Goal: Transaction & Acquisition: Purchase product/service

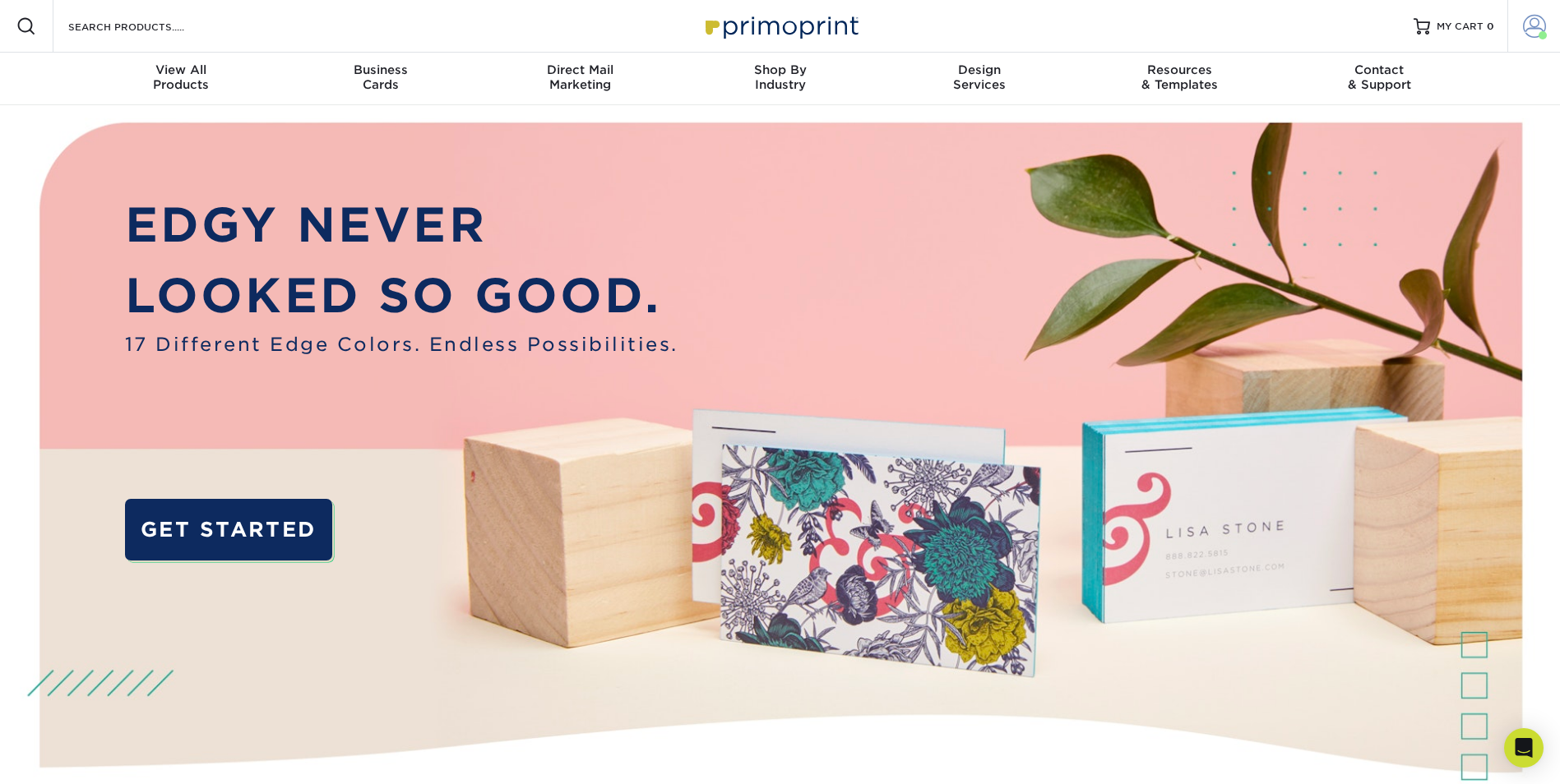
click at [1527, 20] on span at bounding box center [1534, 25] width 23 height 23
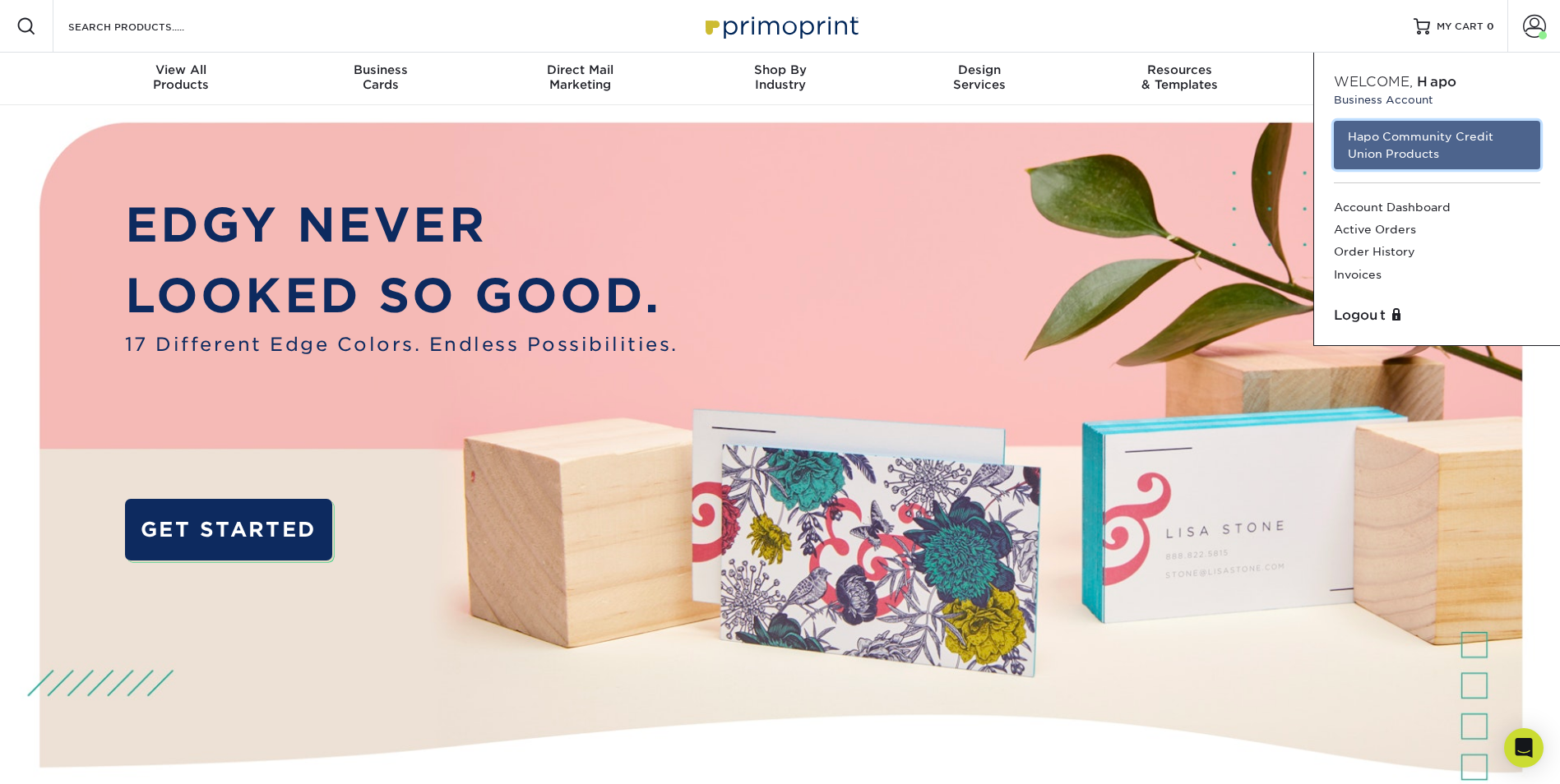
click at [1432, 132] on link "Hapo Community Credit Union Products" at bounding box center [1437, 146] width 206 height 49
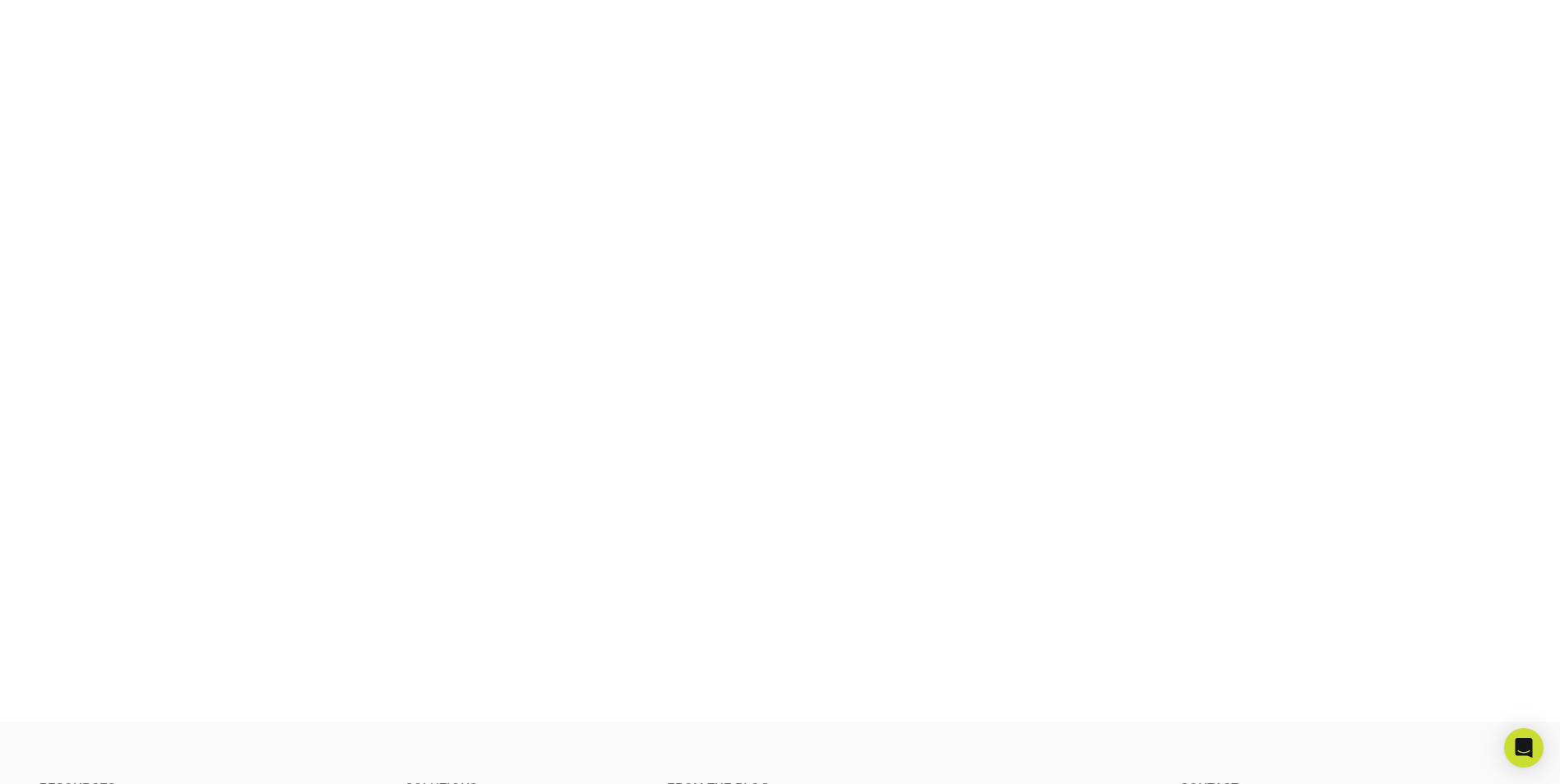
scroll to position [287, 0]
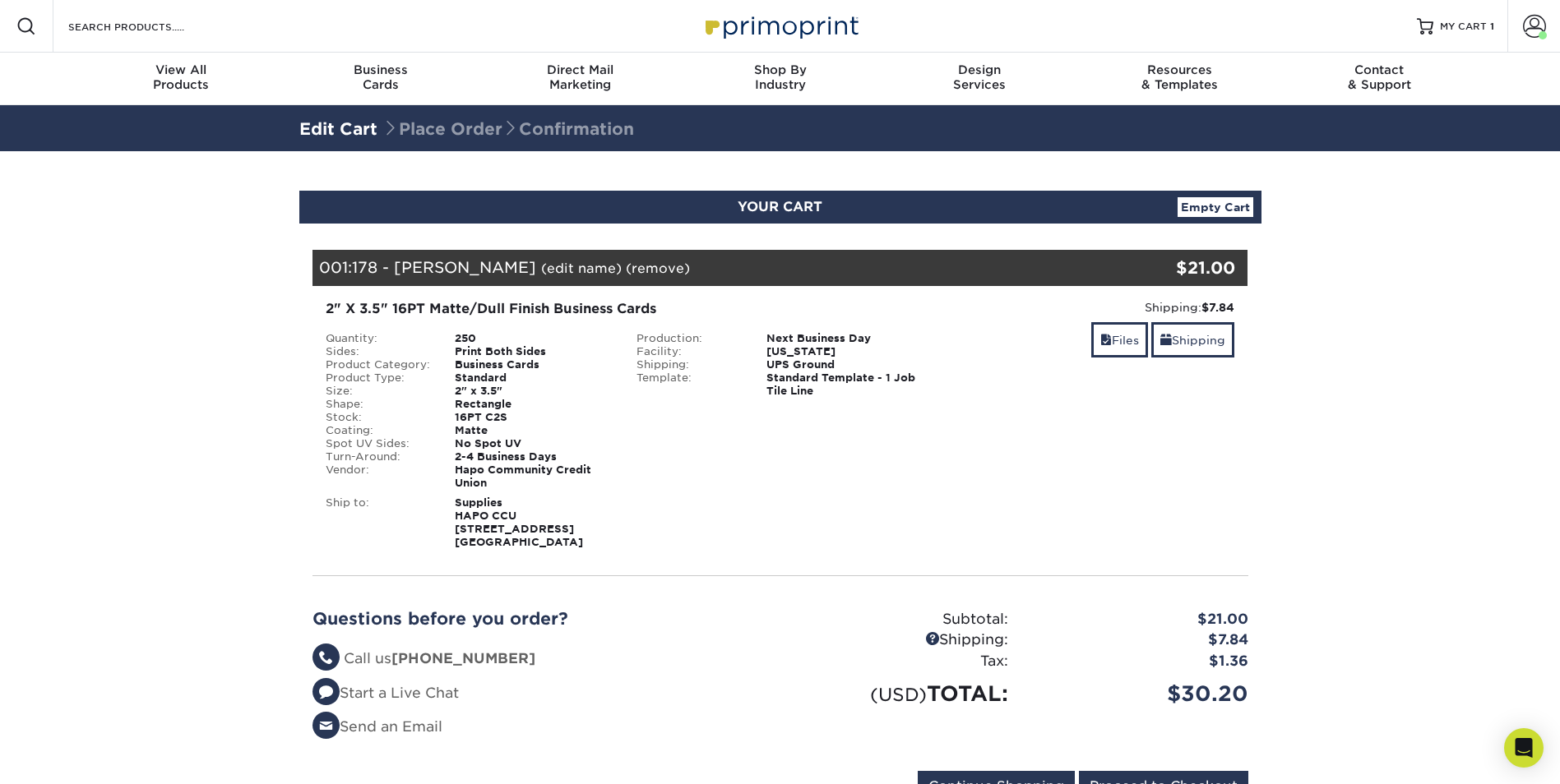
drag, startPoint x: 1522, startPoint y: 1, endPoint x: 1168, endPoint y: 30, distance: 355.2
click at [1099, 30] on div "Resources Menu Search Products Account Welcome, Hapo Business Account Hapo Comm…" at bounding box center [780, 26] width 1560 height 52
click at [1528, 37] on span at bounding box center [1534, 25] width 23 height 23
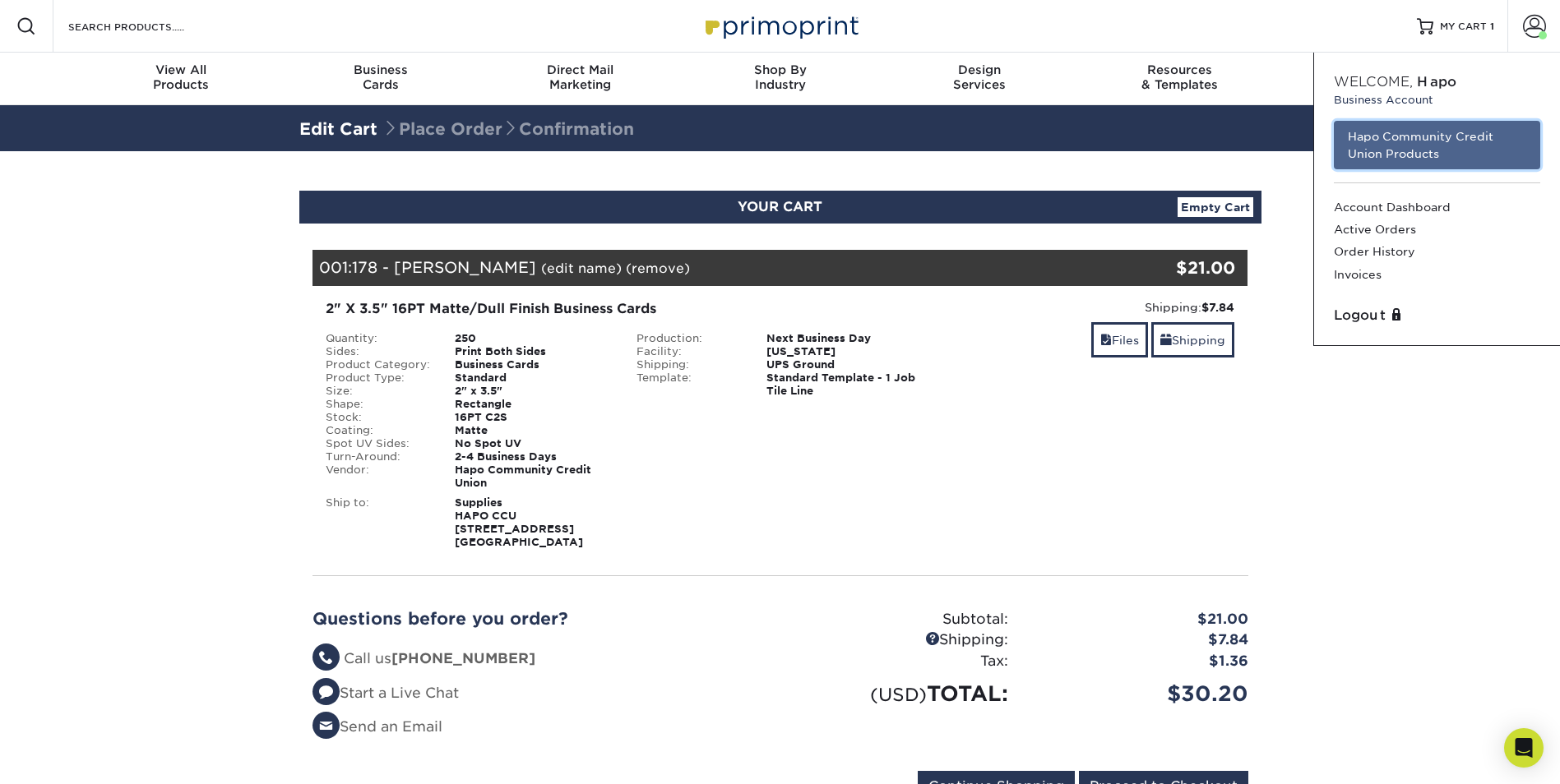
click at [1388, 152] on link "Hapo Community Credit Union Products" at bounding box center [1437, 146] width 206 height 49
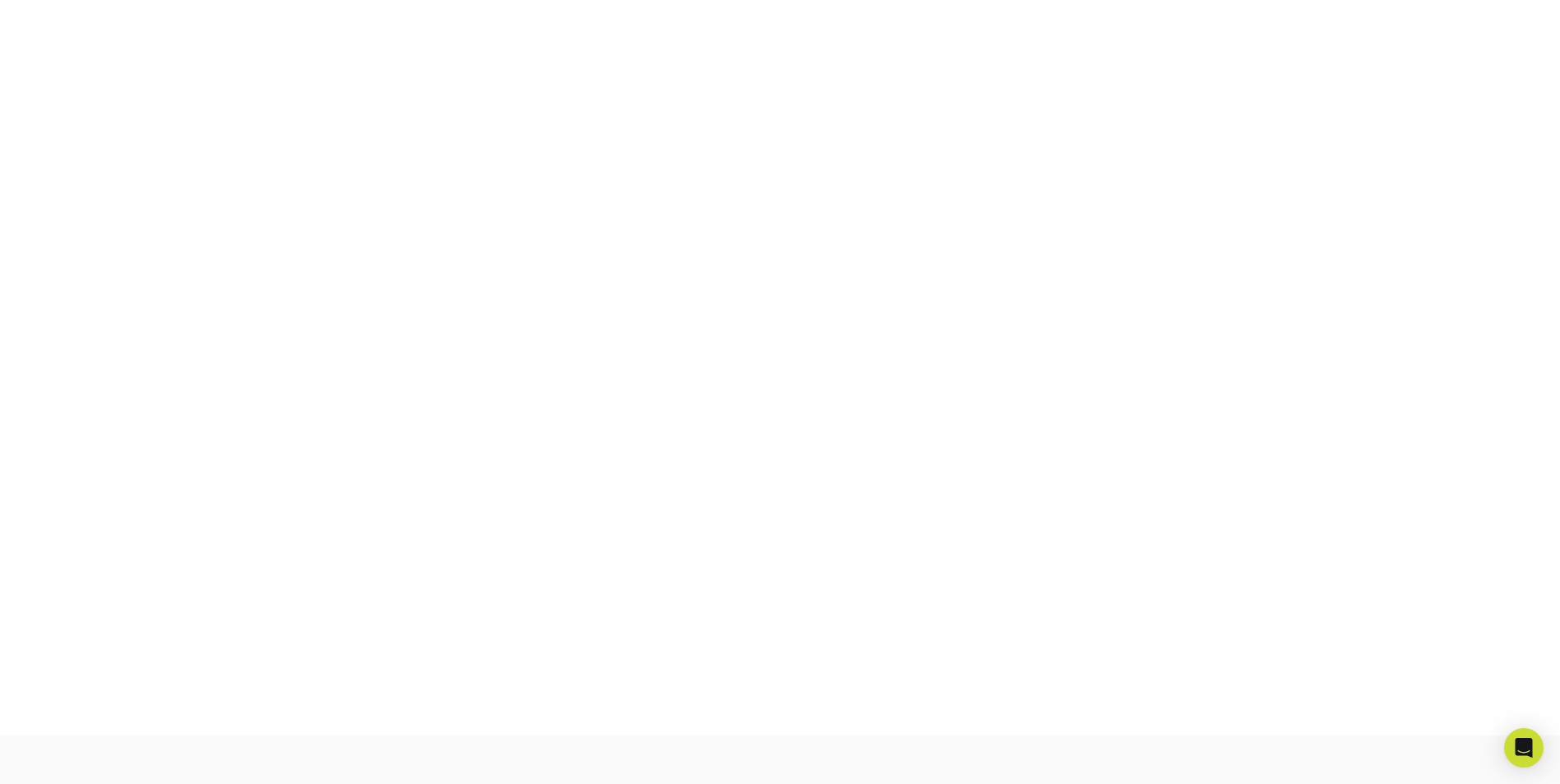
scroll to position [287, 0]
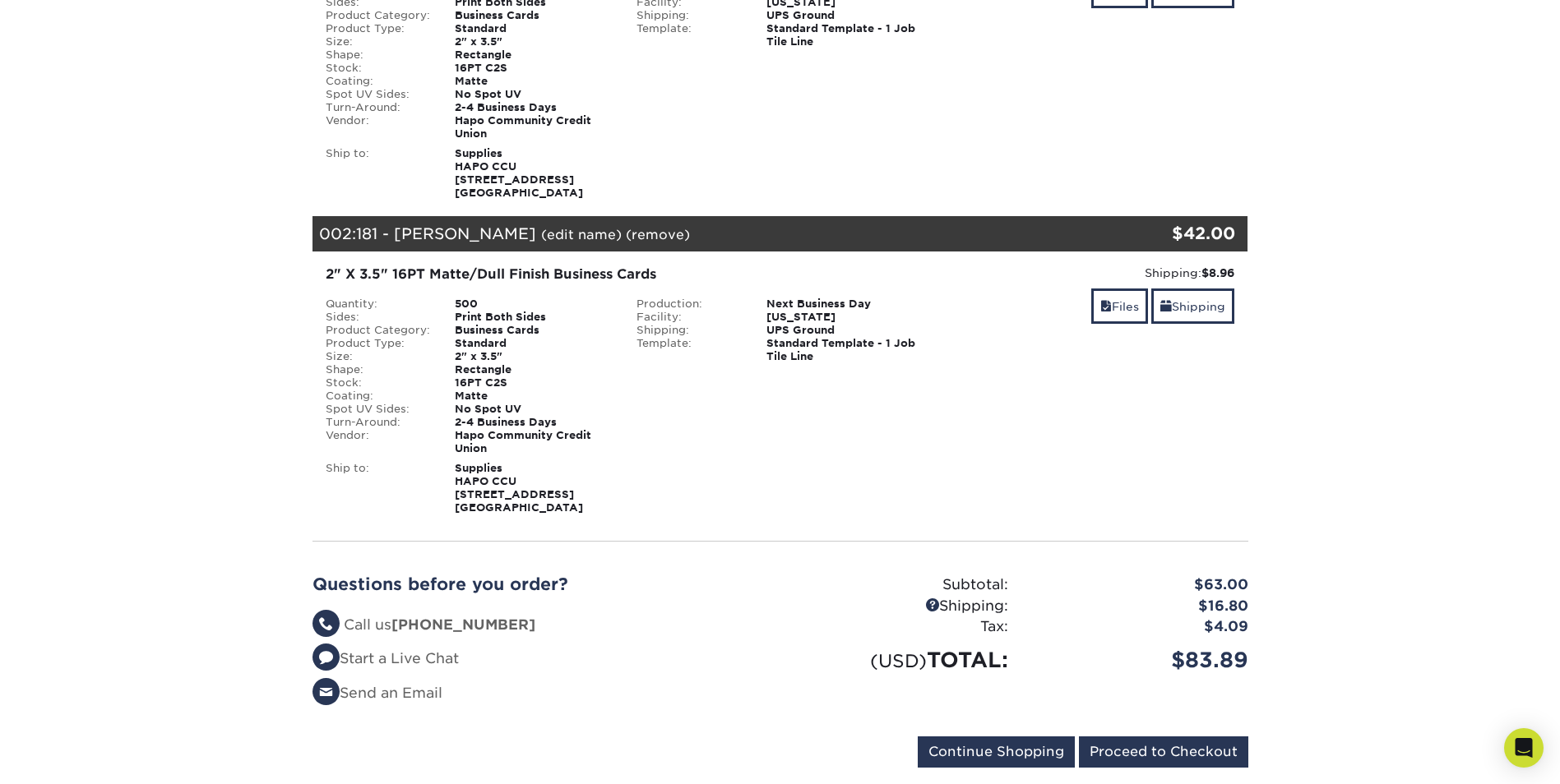
scroll to position [411, 0]
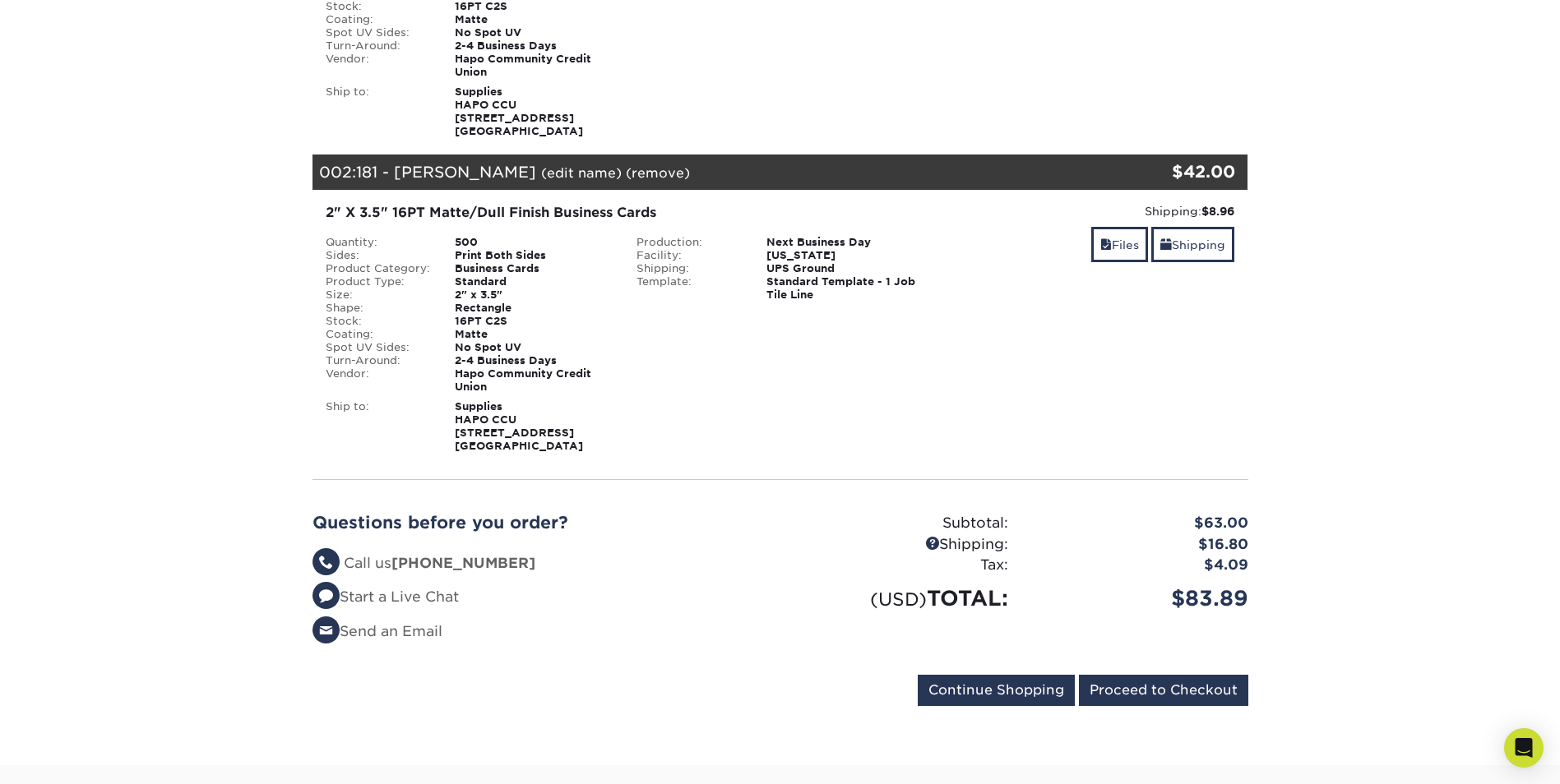
drag, startPoint x: 1394, startPoint y: 460, endPoint x: 1390, endPoint y: 485, distance: 25.3
click at [1395, 460] on section "YOUR CART Empty Cart Your Cart is Empty Hapo Community Credit Union Products Vi…" at bounding box center [780, 253] width 1560 height 1025
click at [1172, 702] on input "Proceed to Checkout" at bounding box center [1163, 690] width 169 height 32
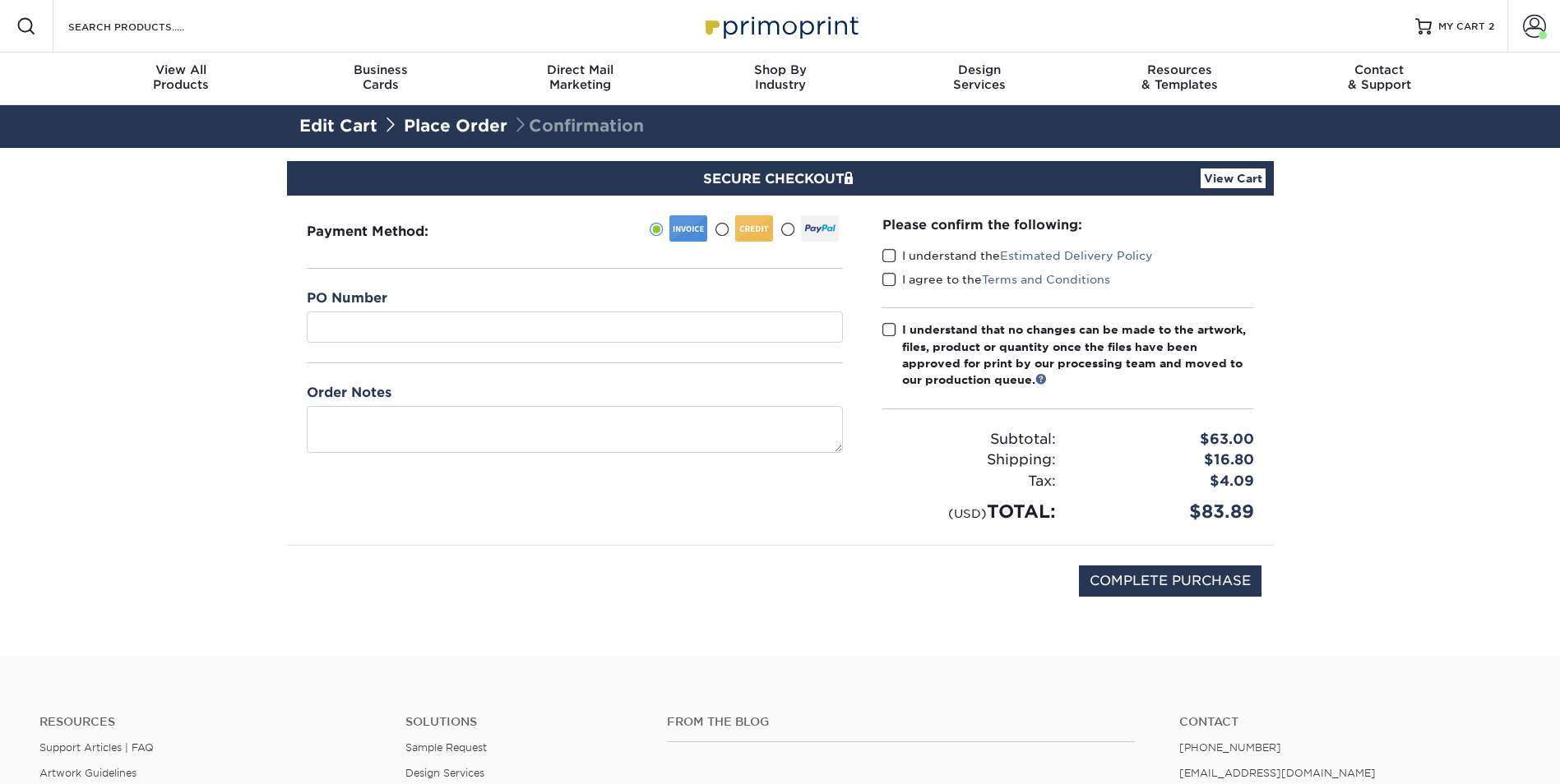
click at [885, 256] on span at bounding box center [889, 256] width 14 height 15
click at [0, 0] on input "I understand the Estimated Delivery Policy" at bounding box center [0, 0] width 0 height 0
click at [890, 286] on span at bounding box center [889, 279] width 14 height 15
click at [0, 0] on input "I agree to the Terms and Conditions" at bounding box center [0, 0] width 0 height 0
click at [893, 328] on span at bounding box center [889, 329] width 14 height 15
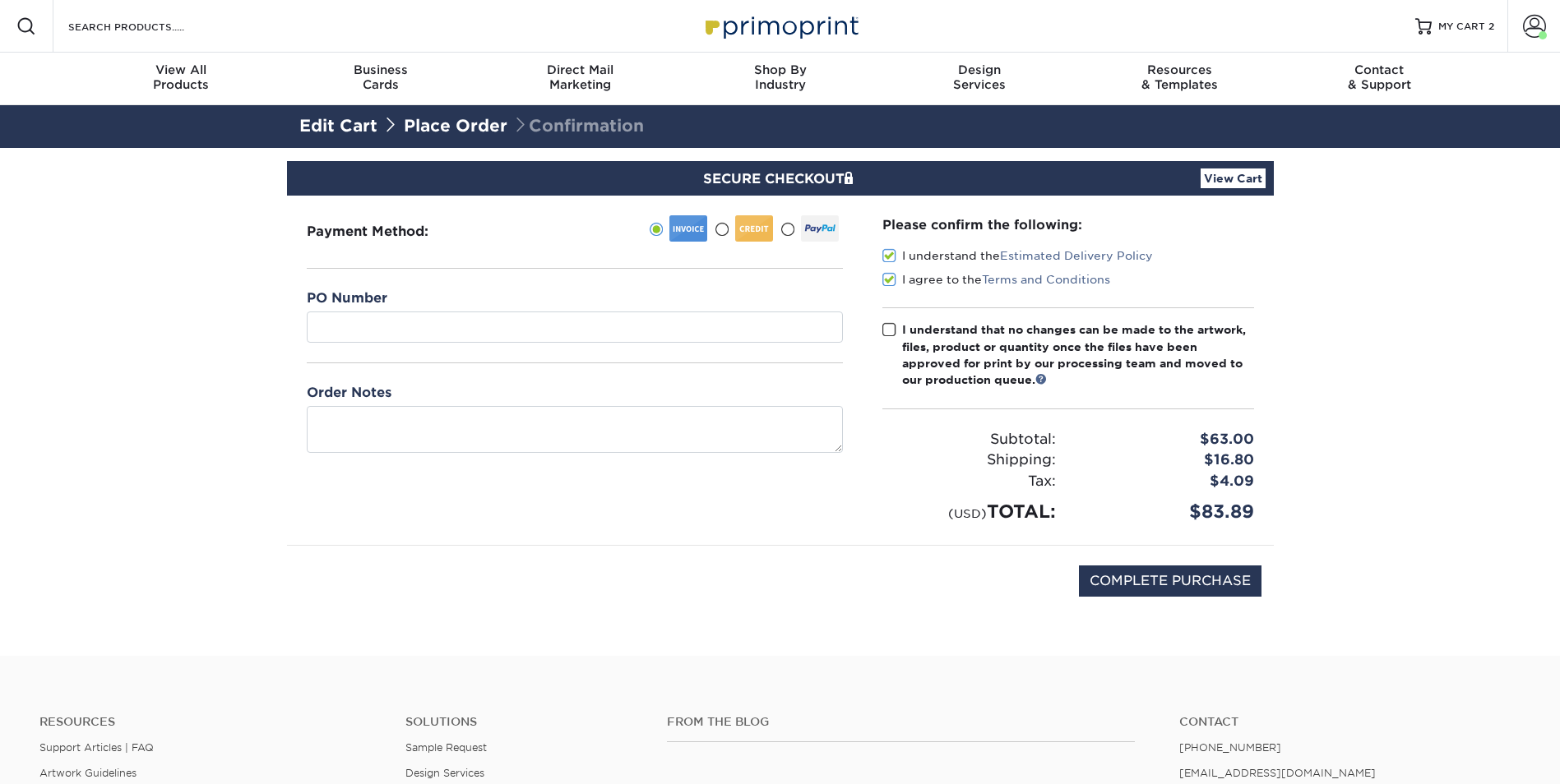
click at [0, 0] on input "I understand that no changes can be made to the artwork, files, product or quan…" at bounding box center [0, 0] width 0 height 0
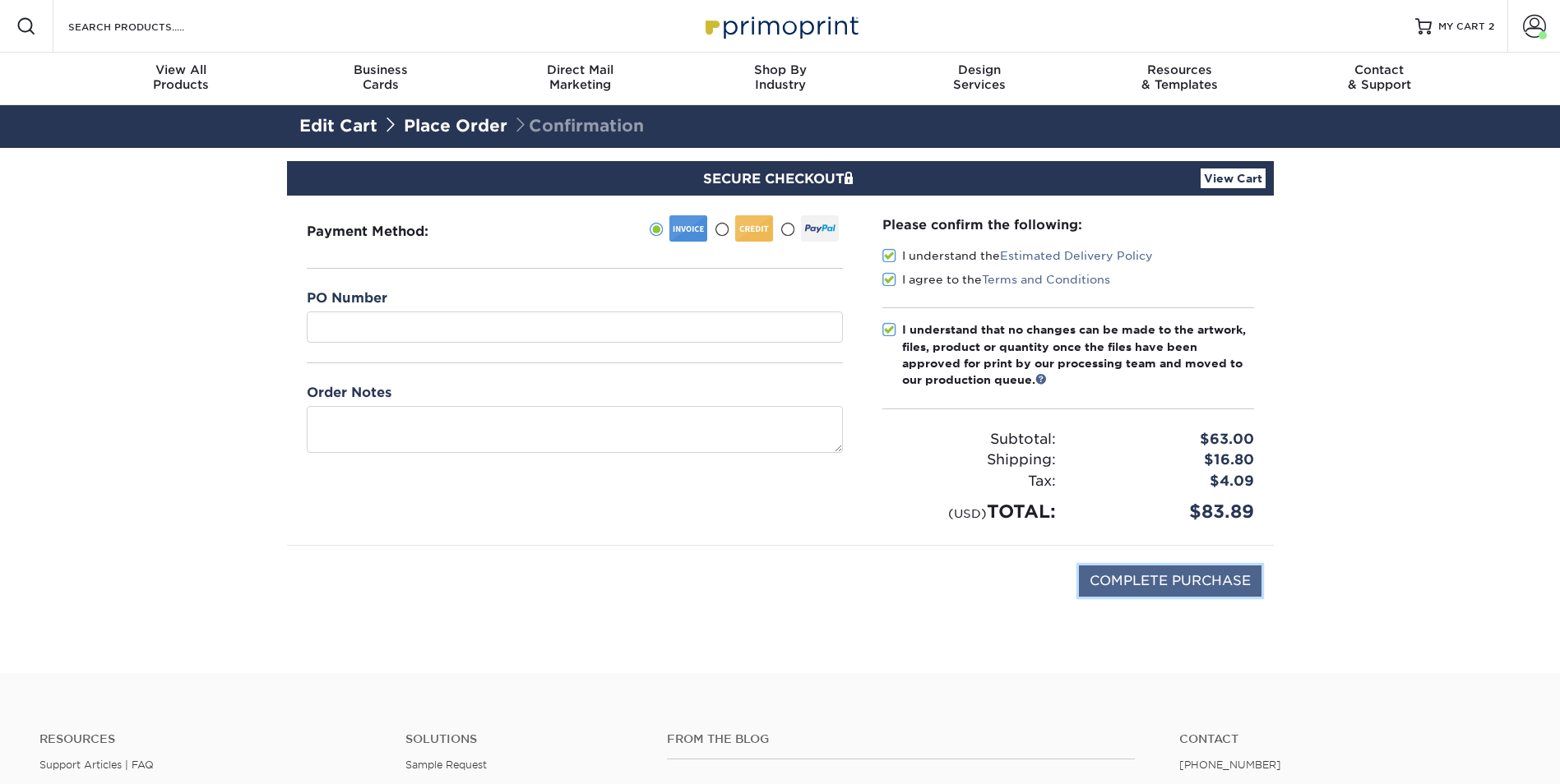
click at [1130, 582] on input "COMPLETE PURCHASE" at bounding box center [1170, 581] width 183 height 32
type input "PROCESSING, PLEASE WAIT..."
